Goal: Understand process/instructions: Learn how to perform a task or action

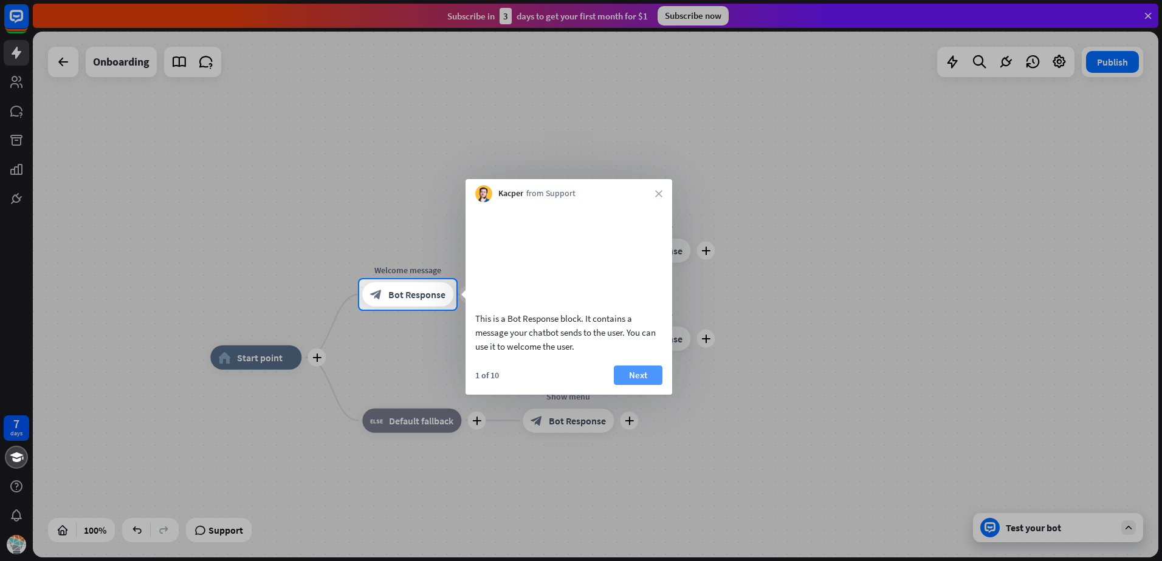
click at [639, 385] on button "Next" at bounding box center [638, 375] width 49 height 19
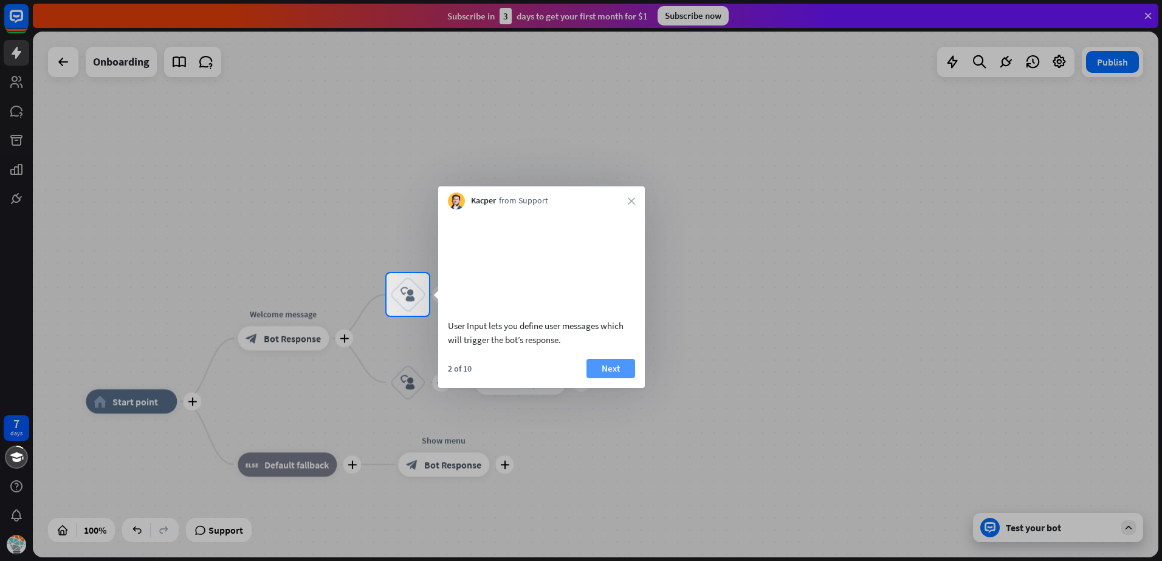
click at [618, 379] on button "Next" at bounding box center [610, 368] width 49 height 19
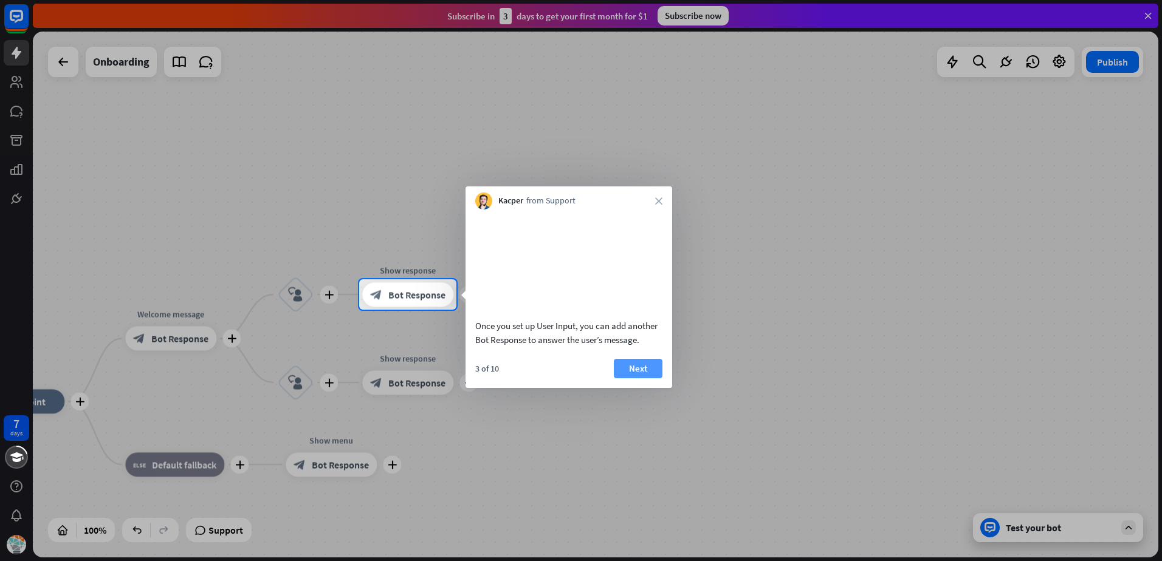
click at [637, 379] on button "Next" at bounding box center [638, 368] width 49 height 19
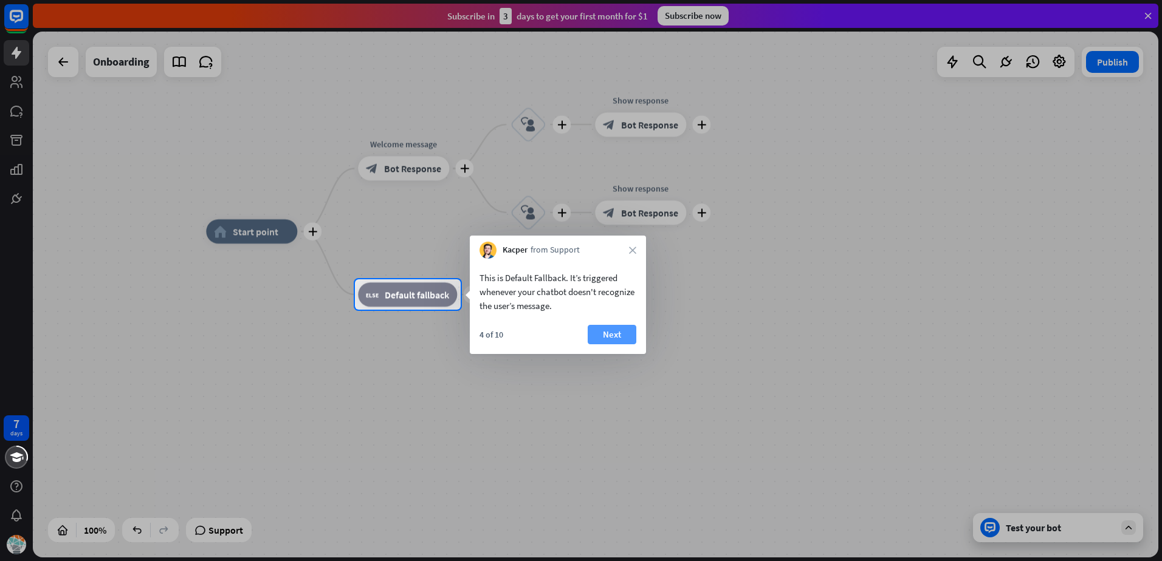
click at [616, 335] on button "Next" at bounding box center [612, 334] width 49 height 19
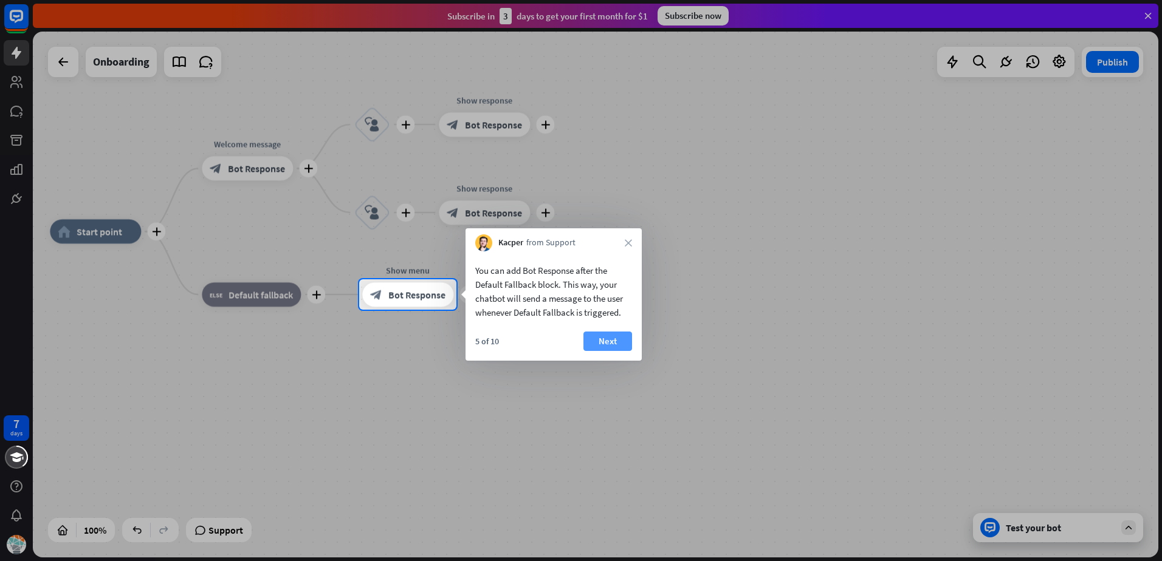
click at [615, 338] on button "Next" at bounding box center [607, 341] width 49 height 19
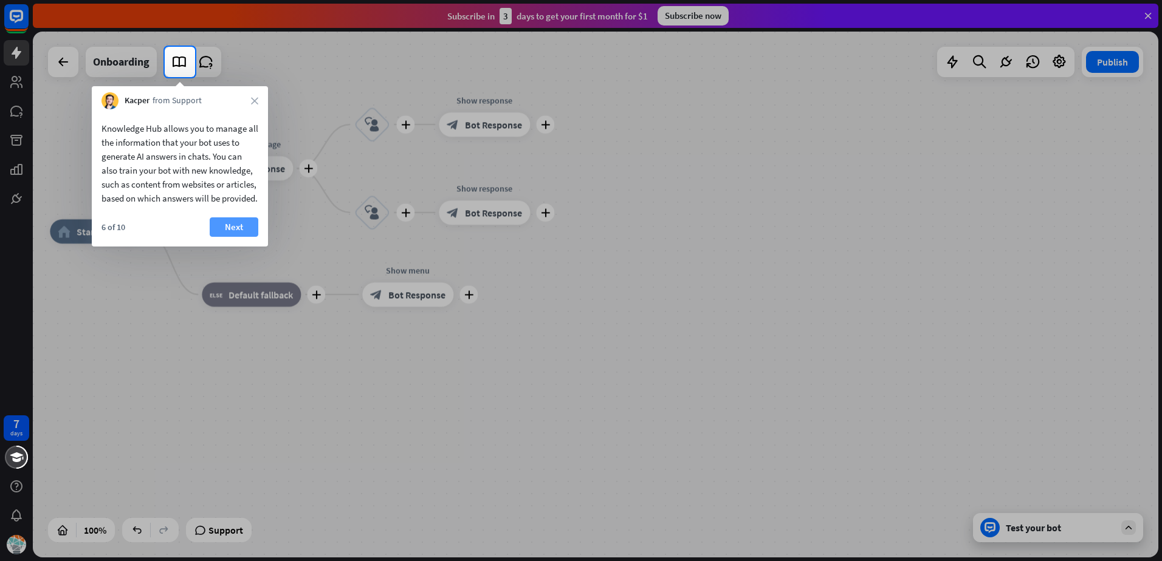
click at [239, 236] on button "Next" at bounding box center [234, 227] width 49 height 19
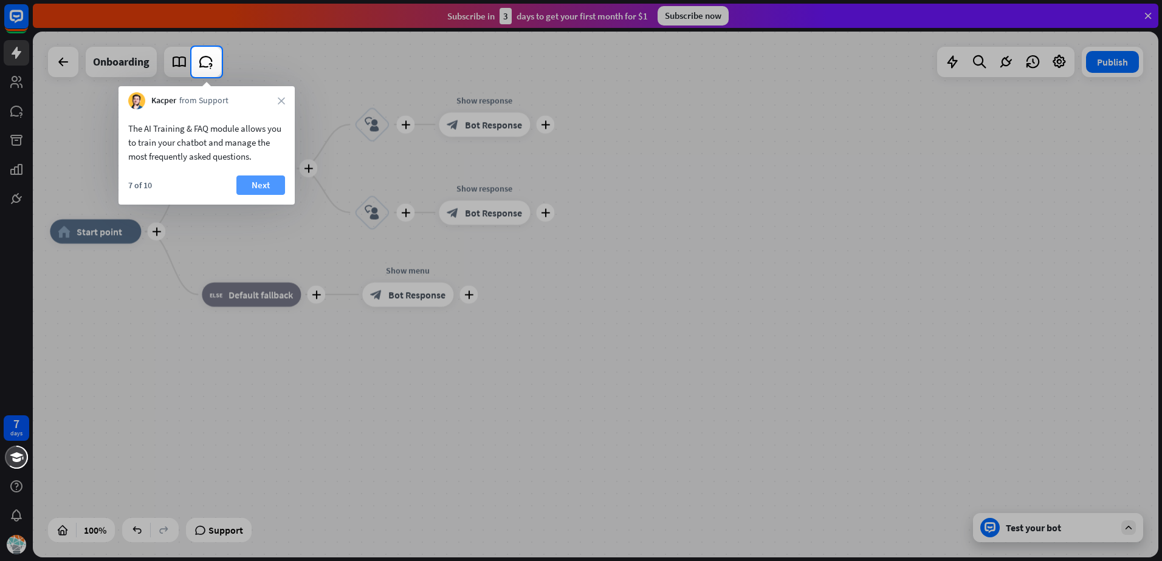
click at [259, 183] on button "Next" at bounding box center [260, 185] width 49 height 19
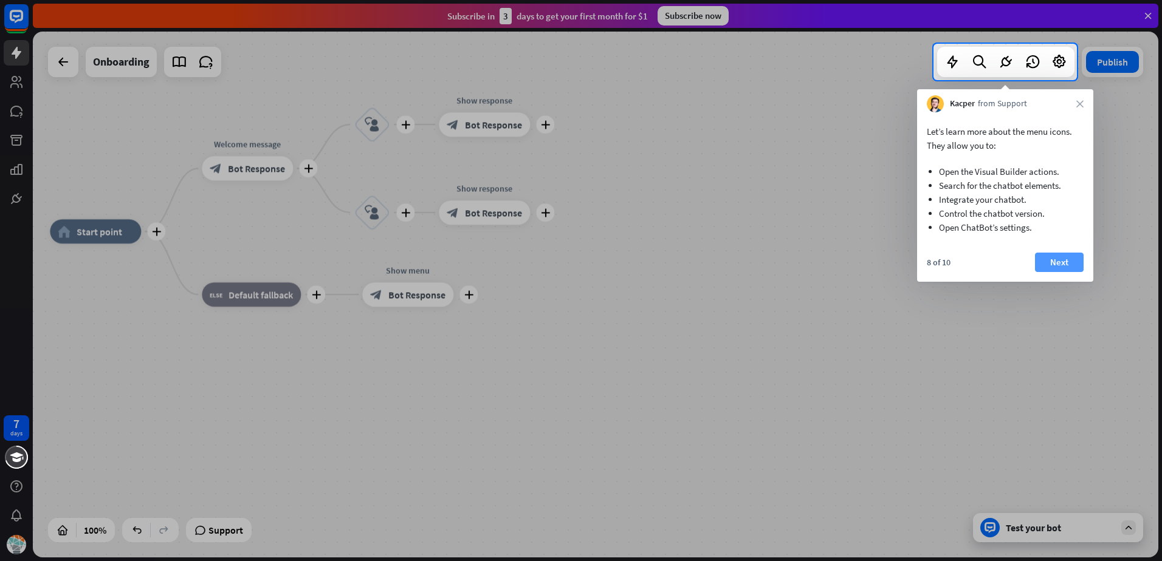
click at [1064, 267] on button "Next" at bounding box center [1059, 262] width 49 height 19
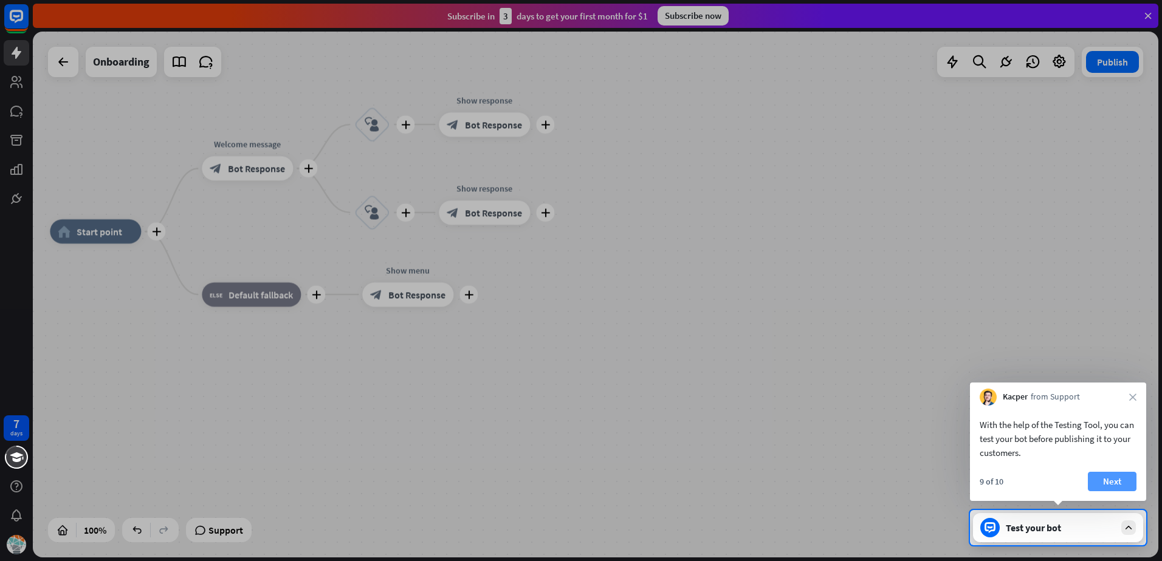
click at [1106, 482] on button "Next" at bounding box center [1112, 481] width 49 height 19
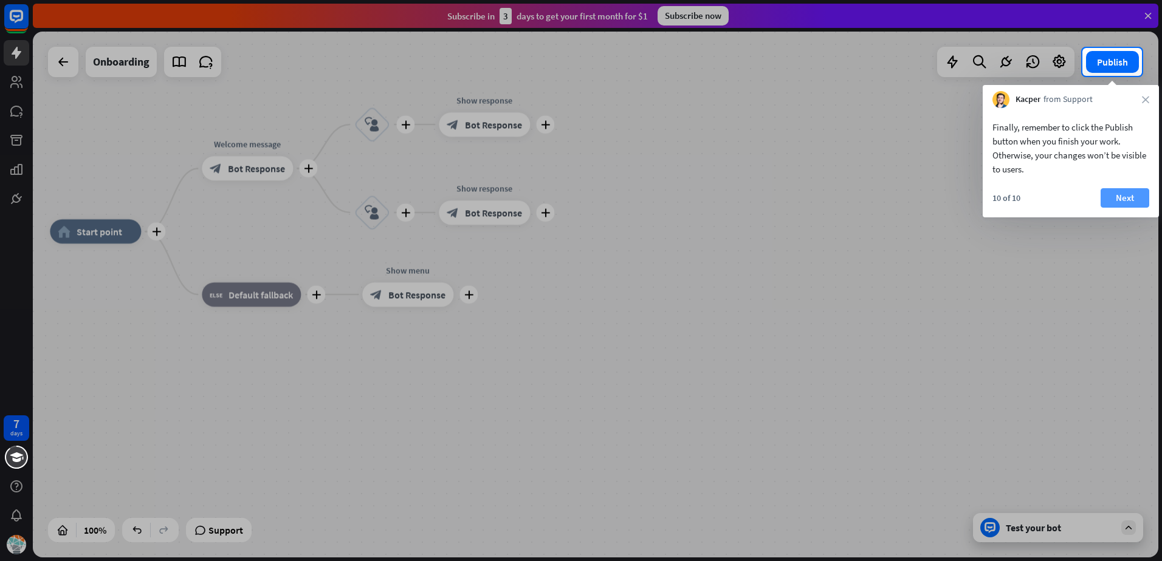
click at [1128, 200] on button "Next" at bounding box center [1124, 197] width 49 height 19
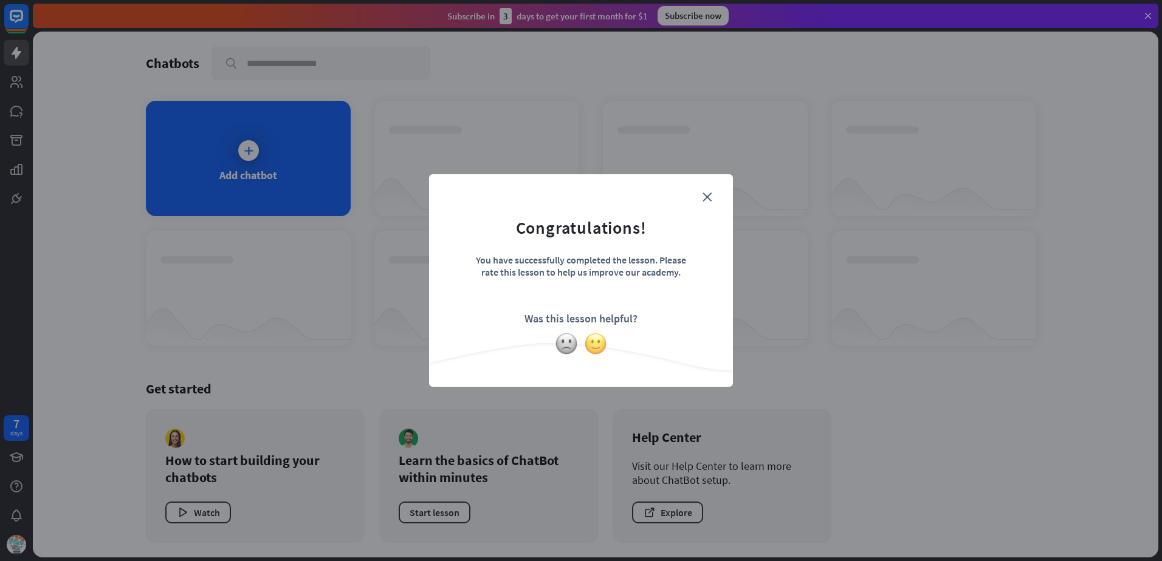
click at [592, 344] on img at bounding box center [595, 343] width 23 height 23
